Goal: Task Accomplishment & Management: Manage account settings

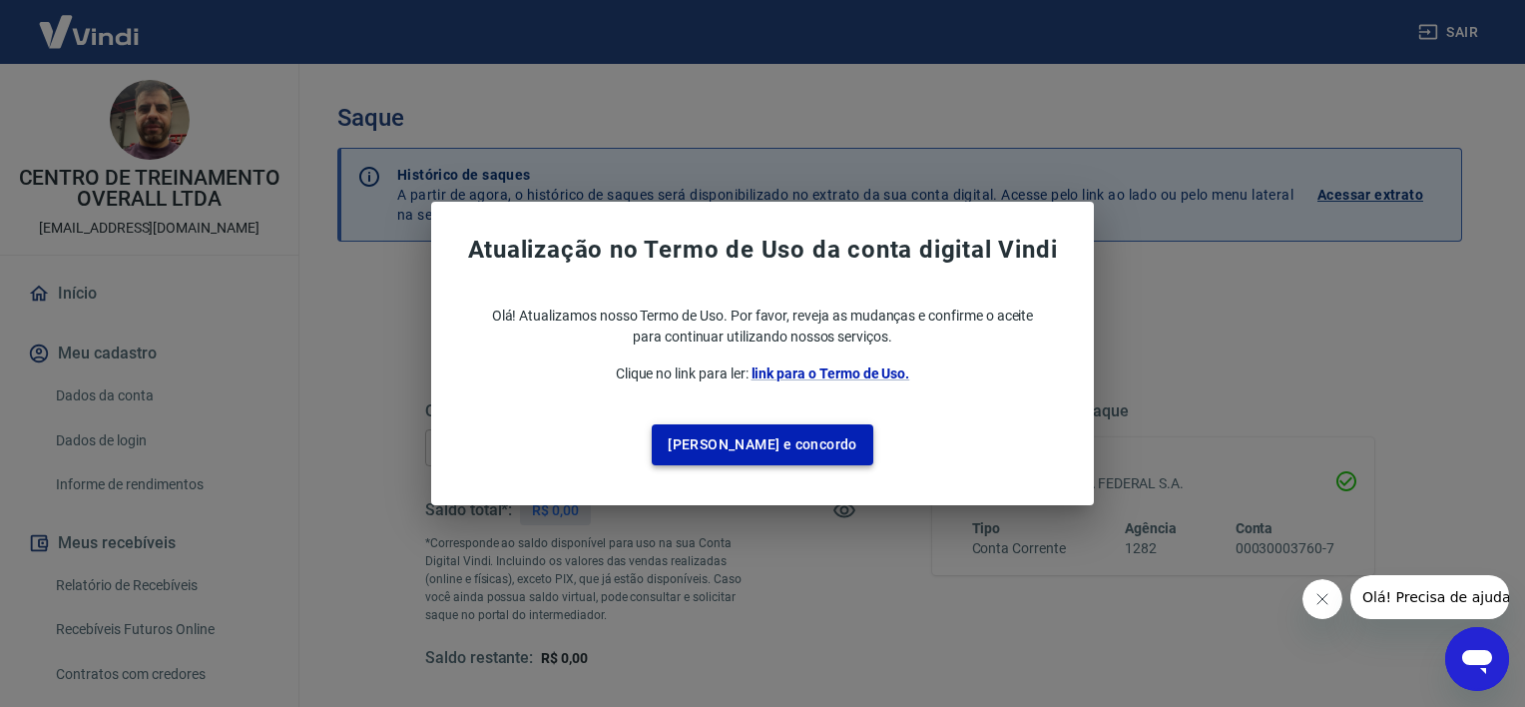
click at [739, 449] on button "[PERSON_NAME] e concordo" at bounding box center [763, 444] width 222 height 41
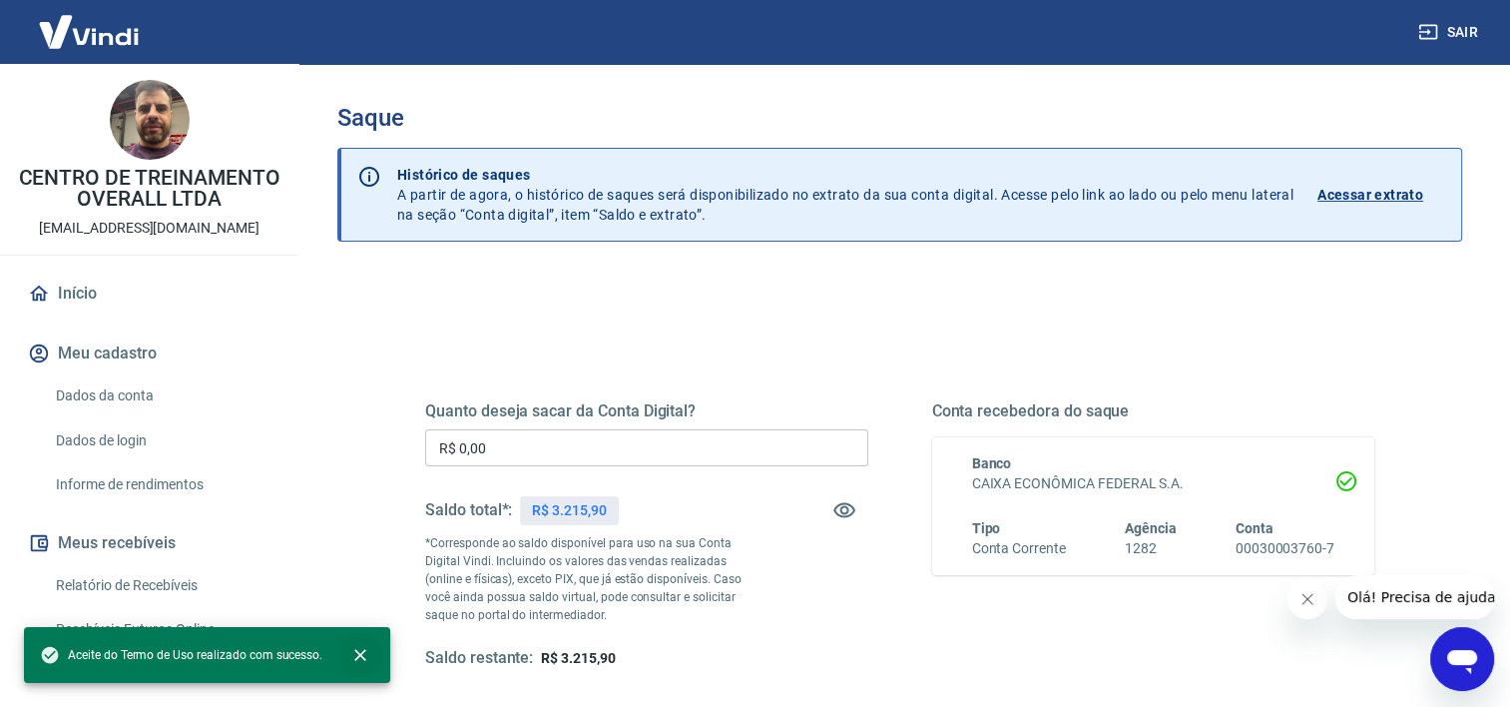
click at [356, 647] on icon "close" at bounding box center [360, 655] width 20 height 20
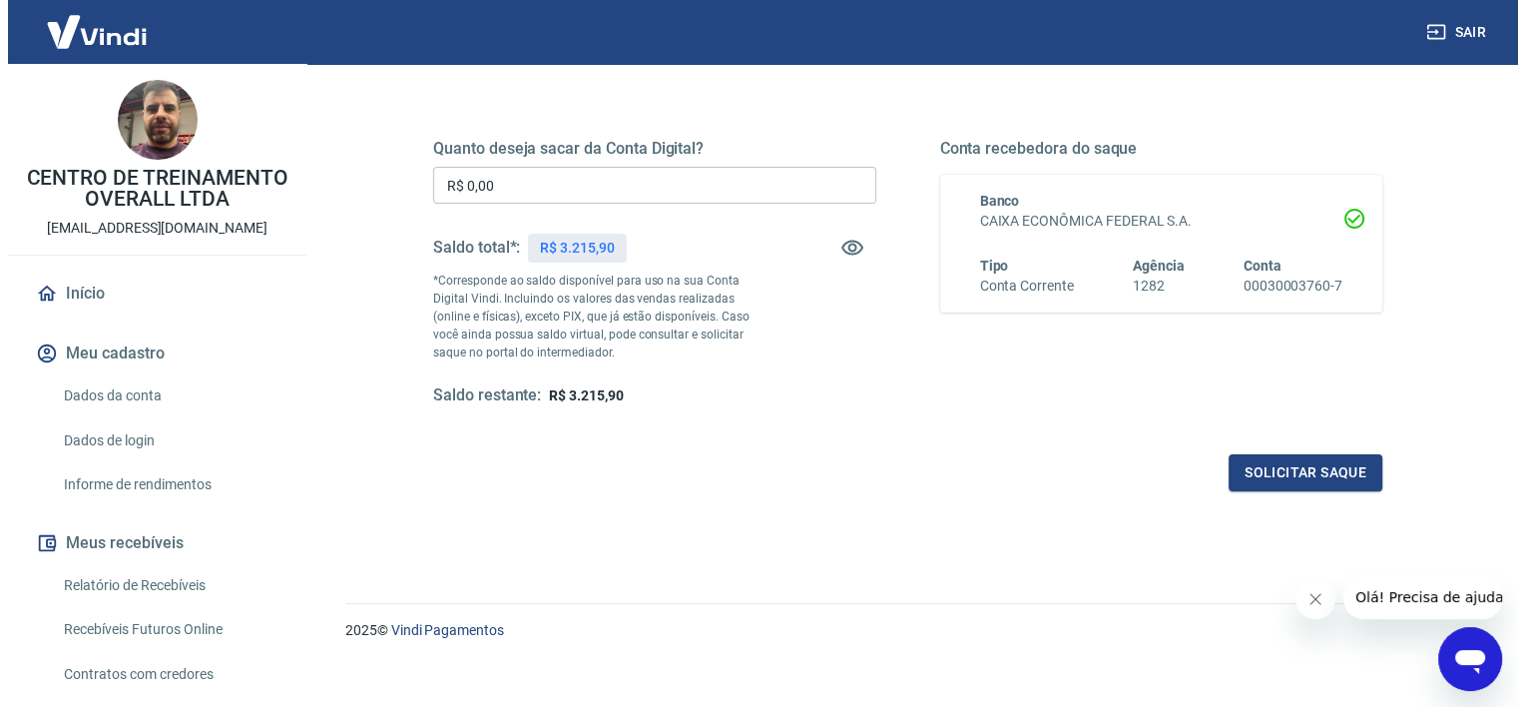
scroll to position [279, 0]
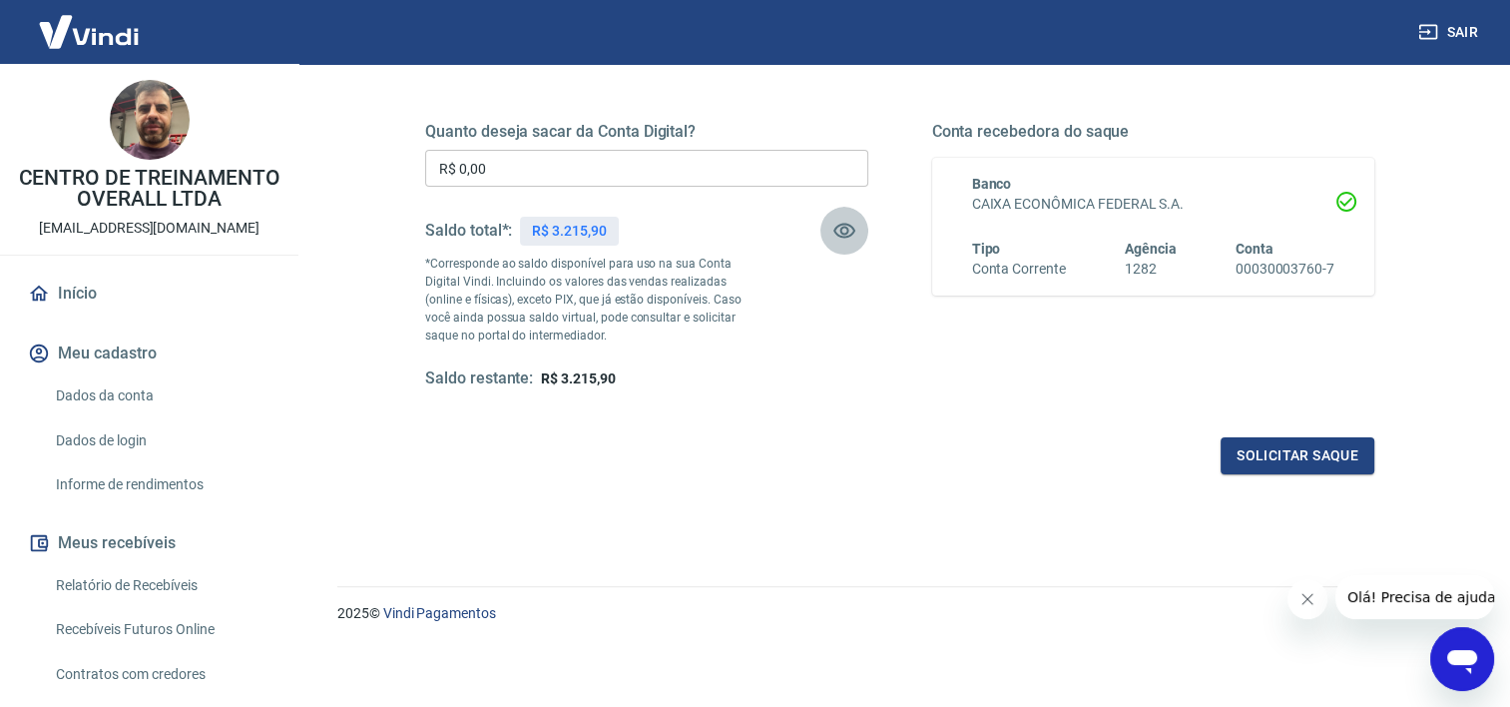
click at [854, 222] on icon "button" at bounding box center [844, 231] width 24 height 24
click at [850, 227] on icon "button" at bounding box center [844, 231] width 22 height 19
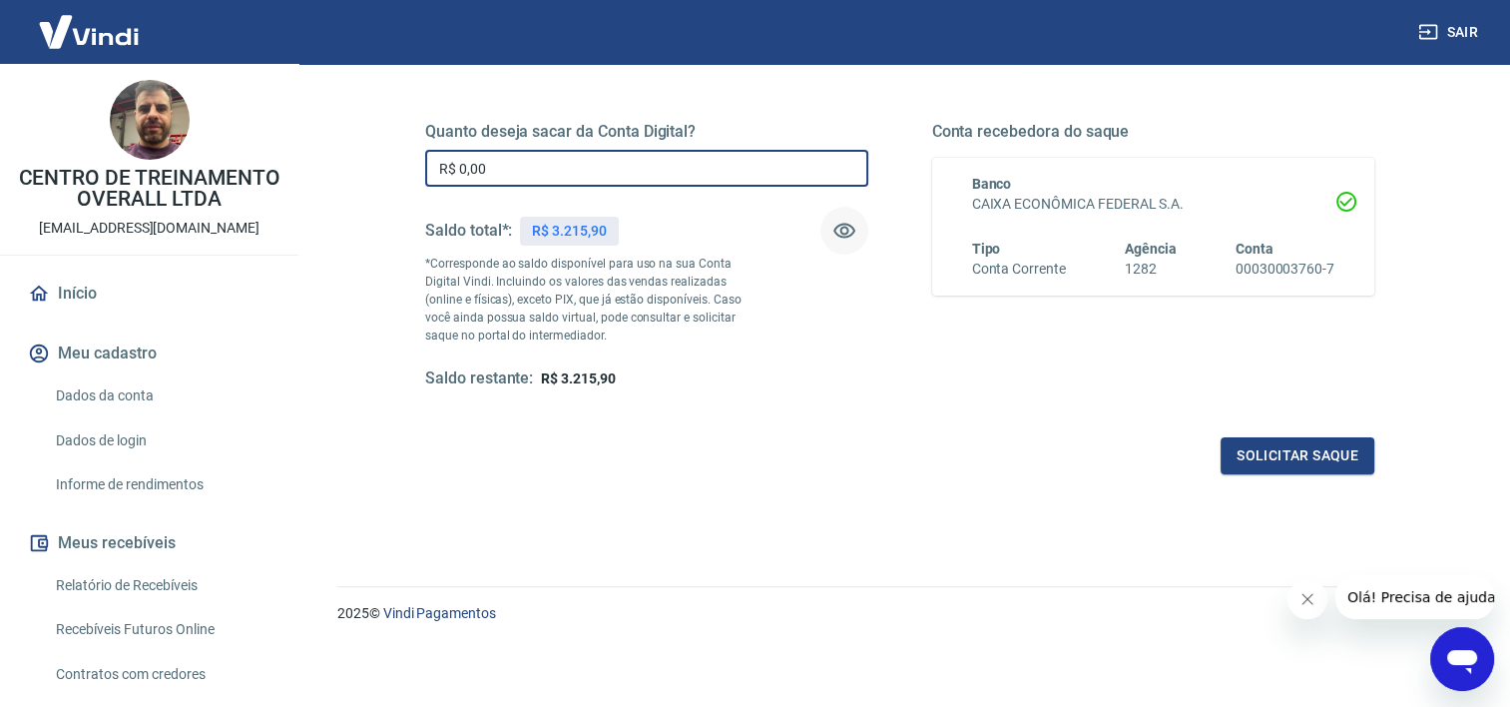
click at [605, 177] on input "R$ 0,00" at bounding box center [646, 168] width 443 height 37
type input "R$ 3.215,90"
click at [827, 359] on div "Quanto deseja sacar da Conta Digital? R$ 3.215,90 ​ Saldo total*: R$ 3.215,90 *…" at bounding box center [646, 255] width 443 height 267
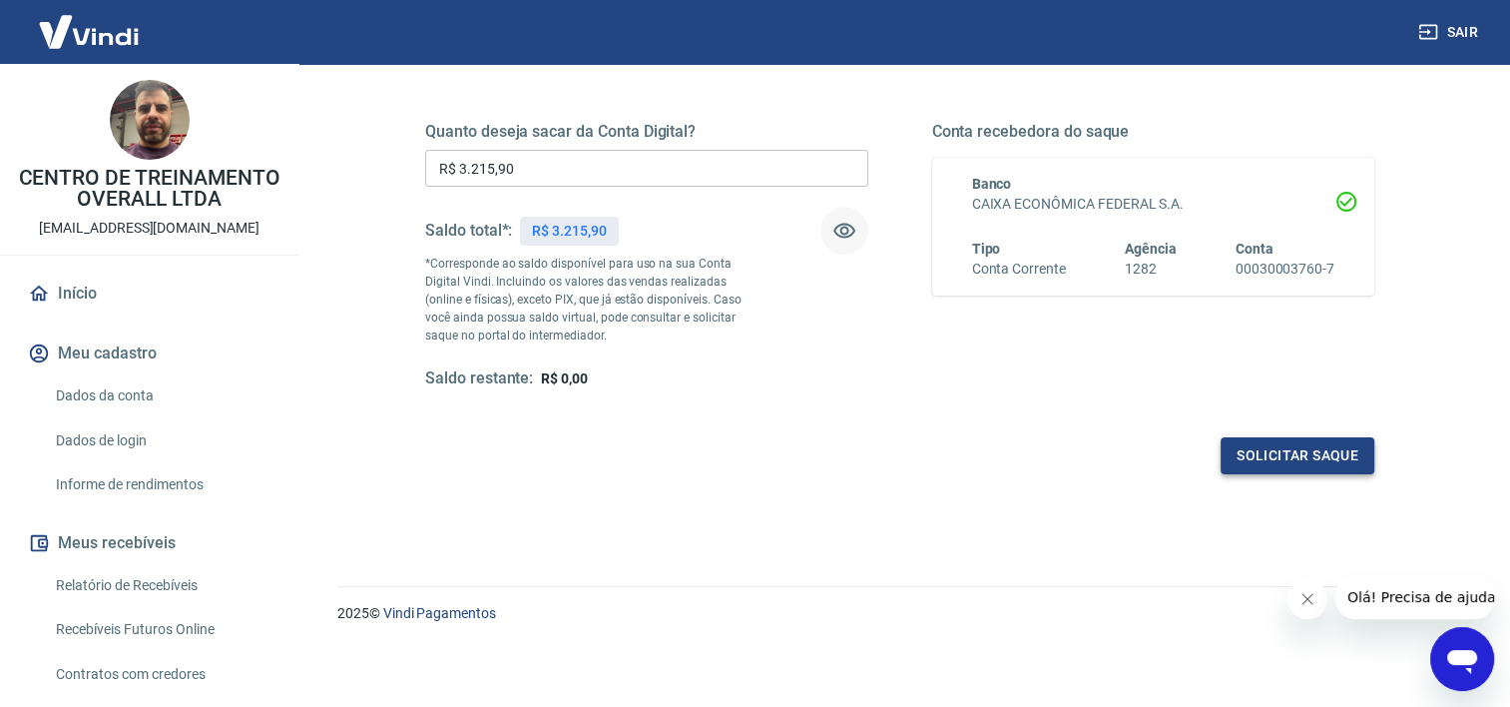
click at [1294, 448] on button "Solicitar saque" at bounding box center [1298, 455] width 154 height 37
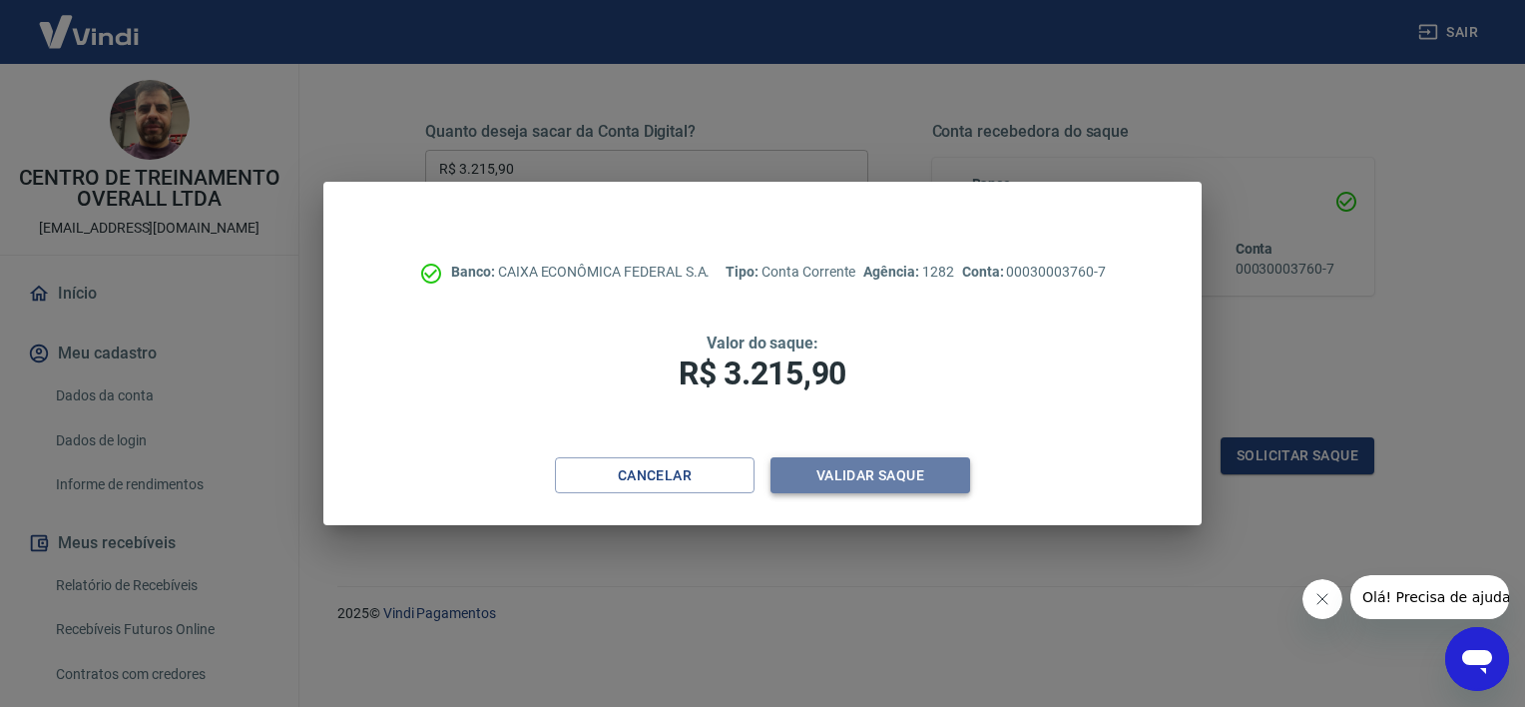
click at [925, 489] on button "Validar saque" at bounding box center [871, 475] width 200 height 37
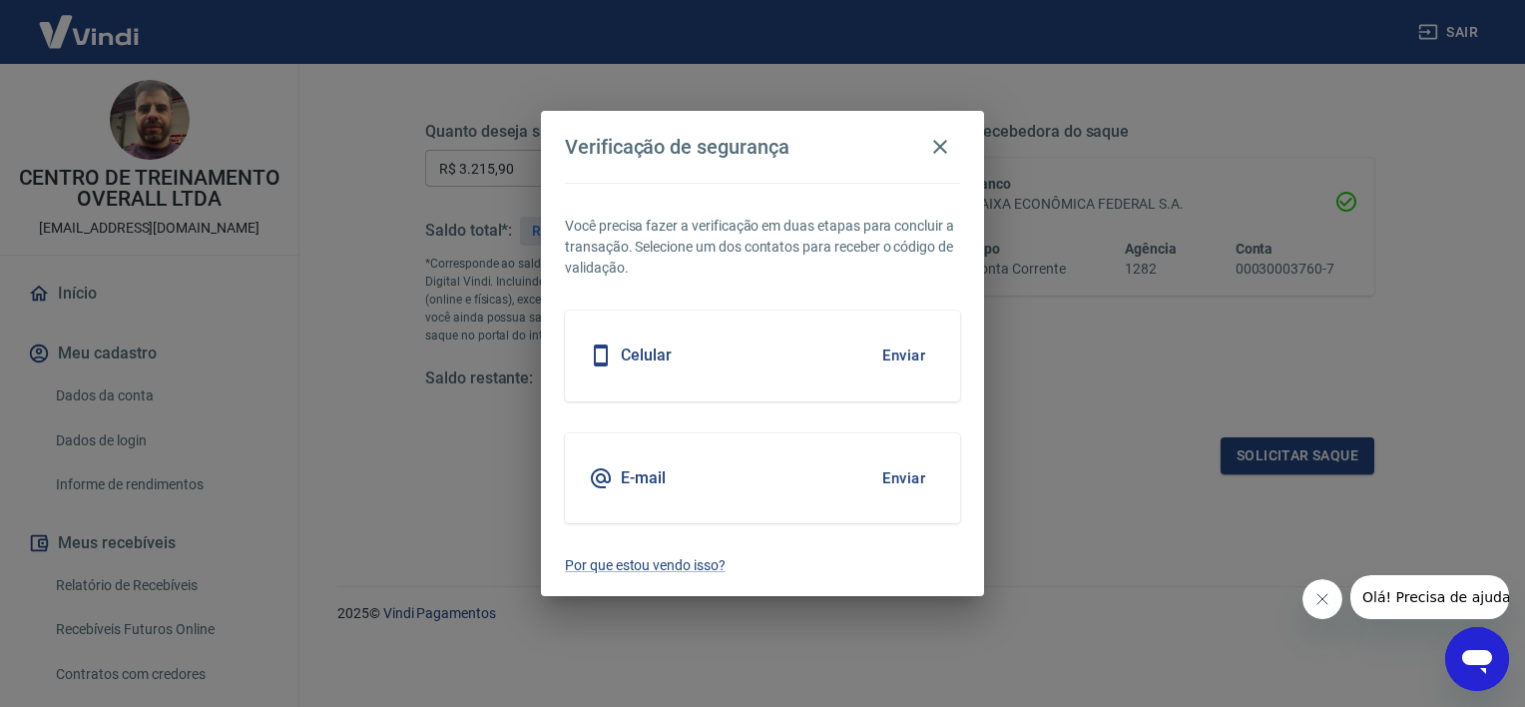
click at [888, 467] on button "Enviar" at bounding box center [903, 478] width 65 height 42
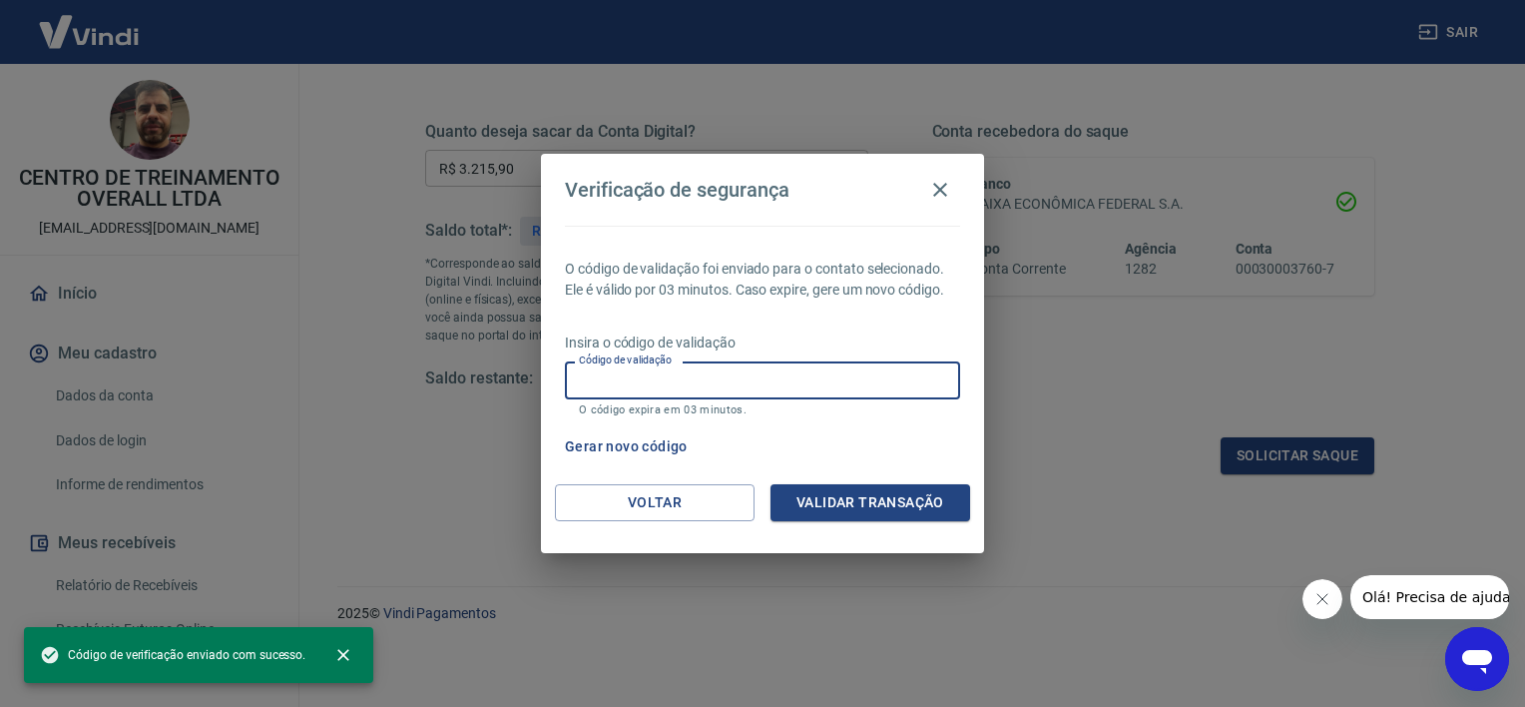
click at [624, 385] on input "Código de validação" at bounding box center [762, 379] width 395 height 37
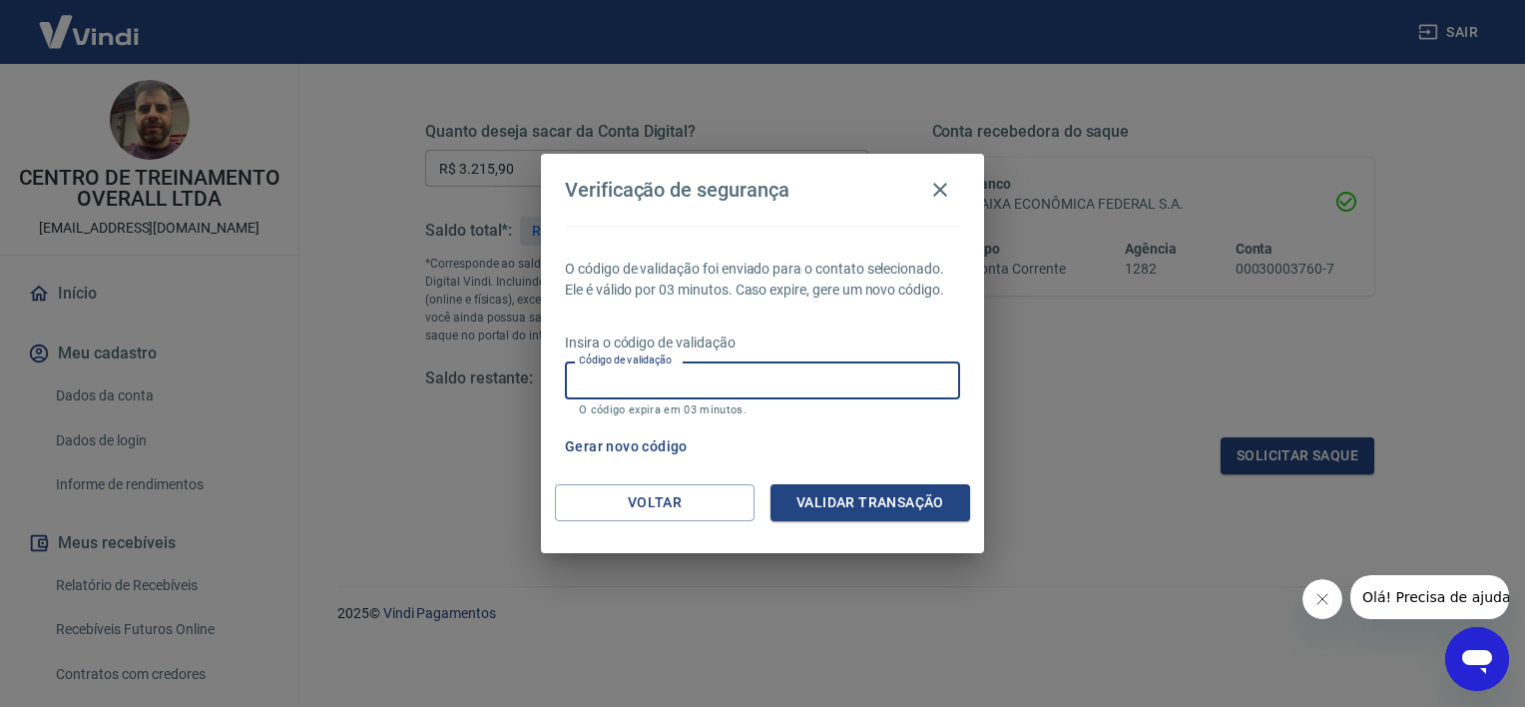
paste input "160107"
type input "160107"
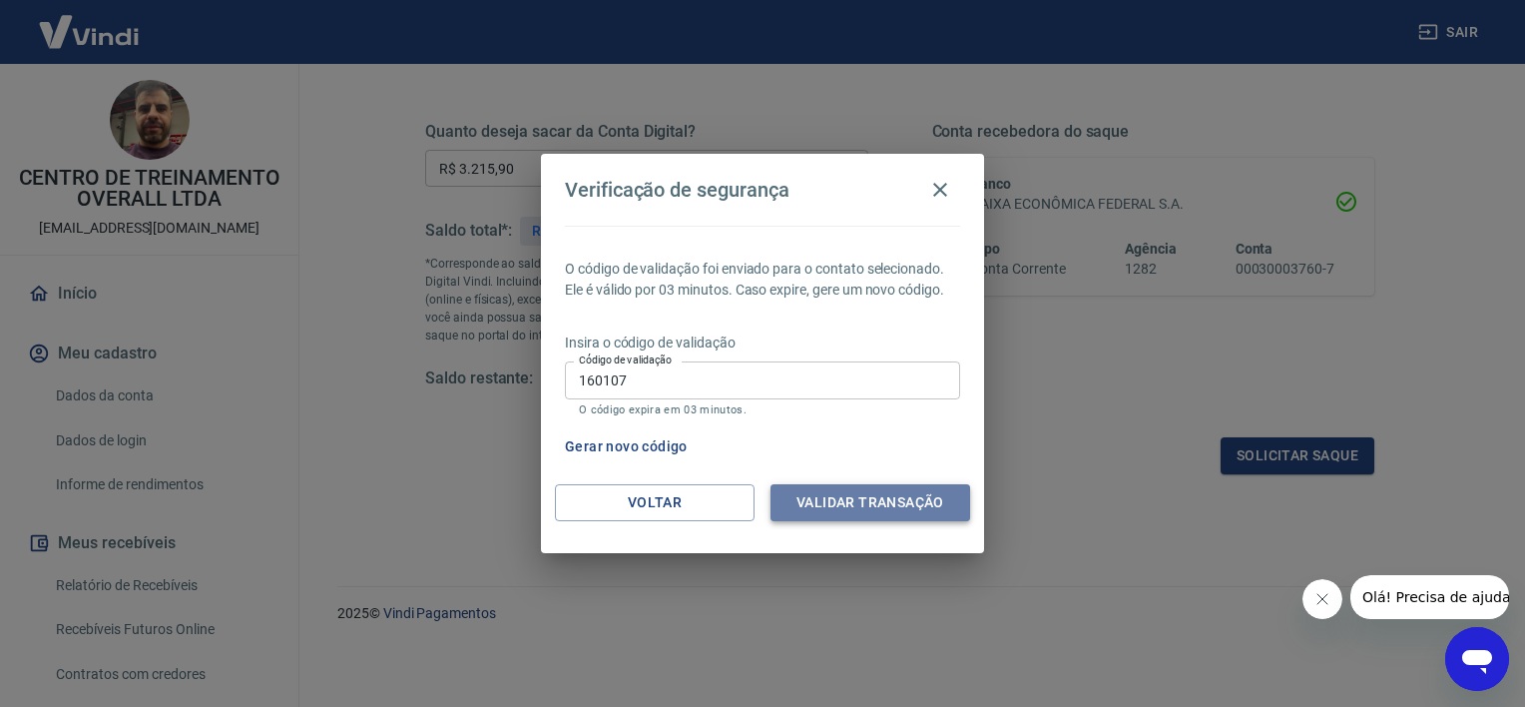
click at [834, 507] on button "Validar transação" at bounding box center [871, 502] width 200 height 37
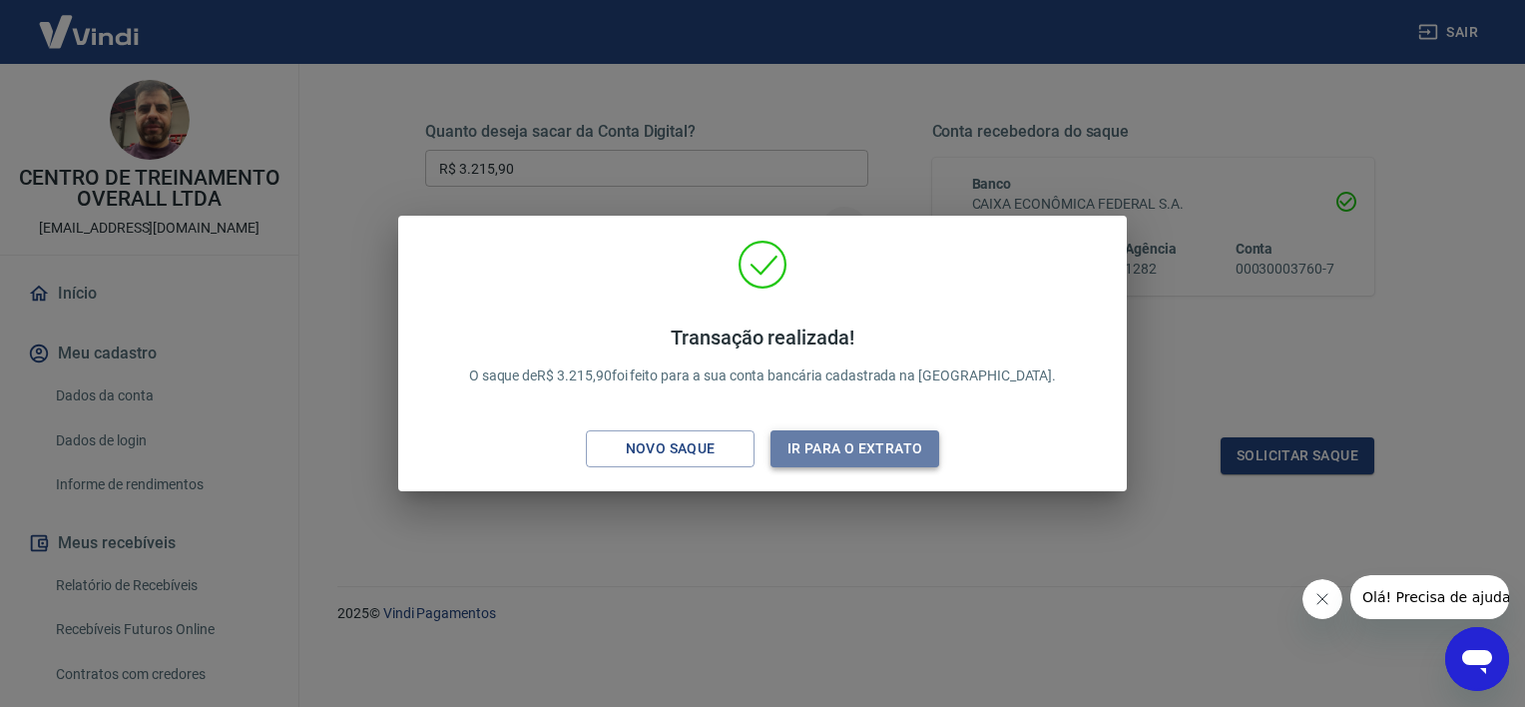
click at [865, 451] on button "Ir para o extrato" at bounding box center [855, 448] width 169 height 37
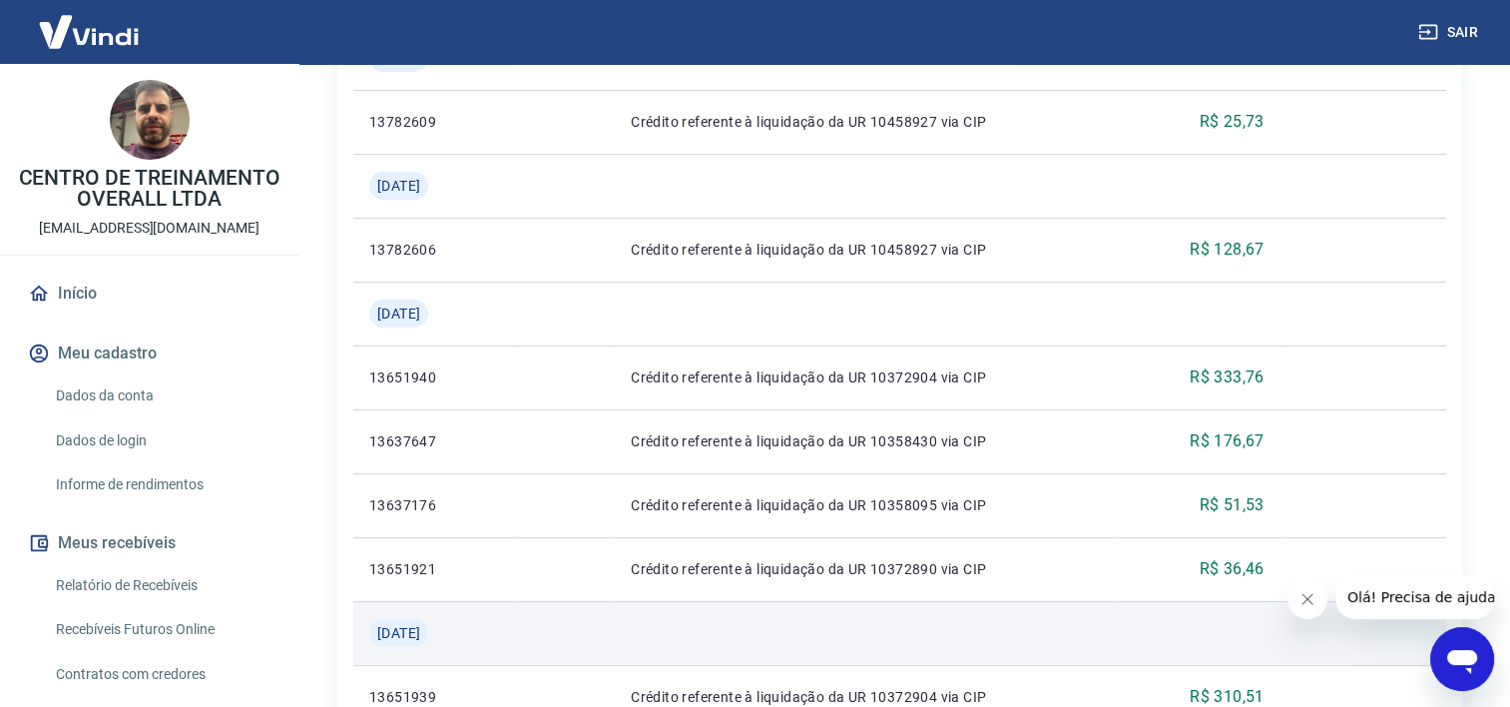
scroll to position [197, 0]
